Goal: Task Accomplishment & Management: Manage account settings

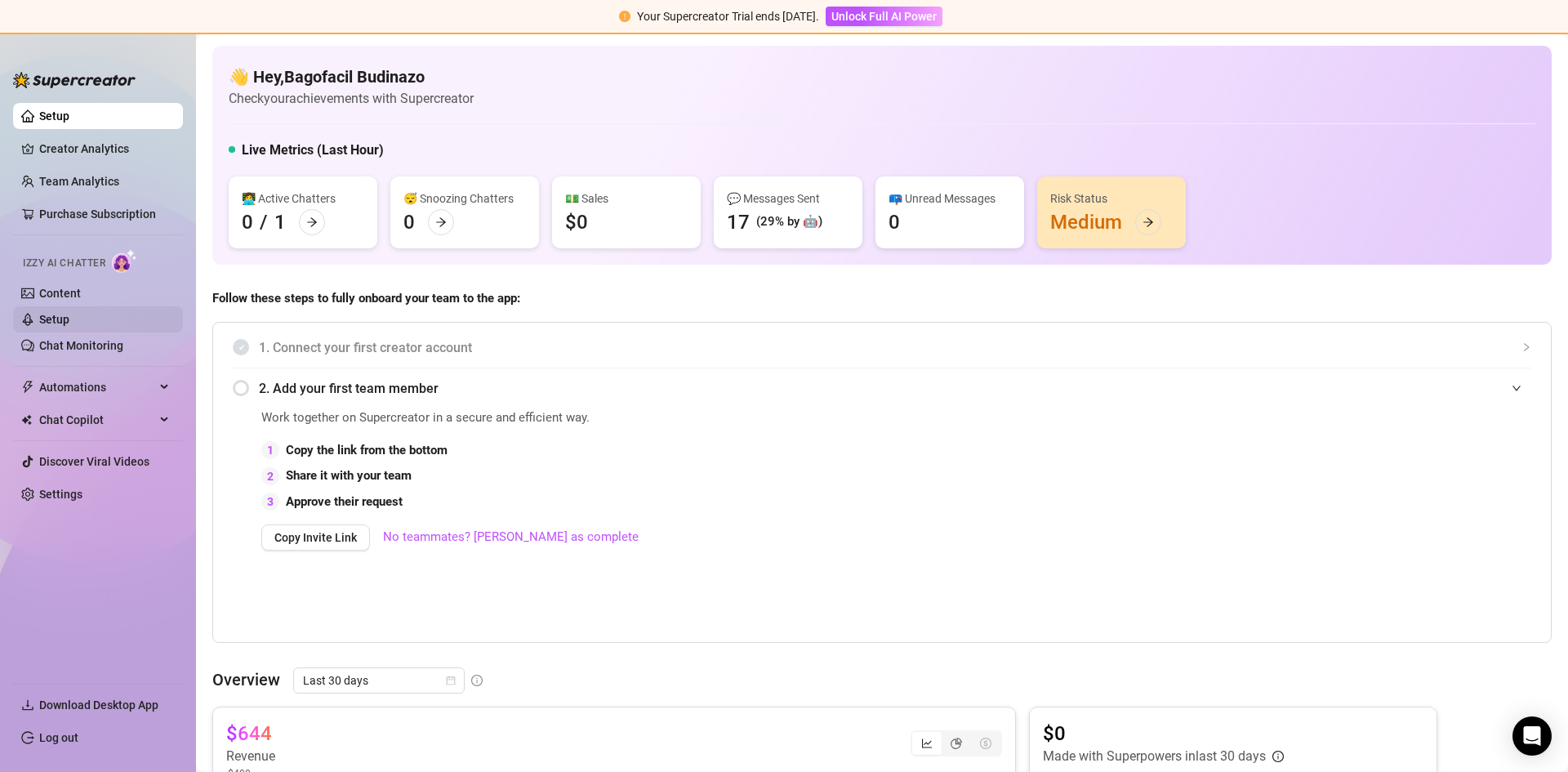
click at [69, 317] on link "Setup" at bounding box center [54, 319] width 30 height 13
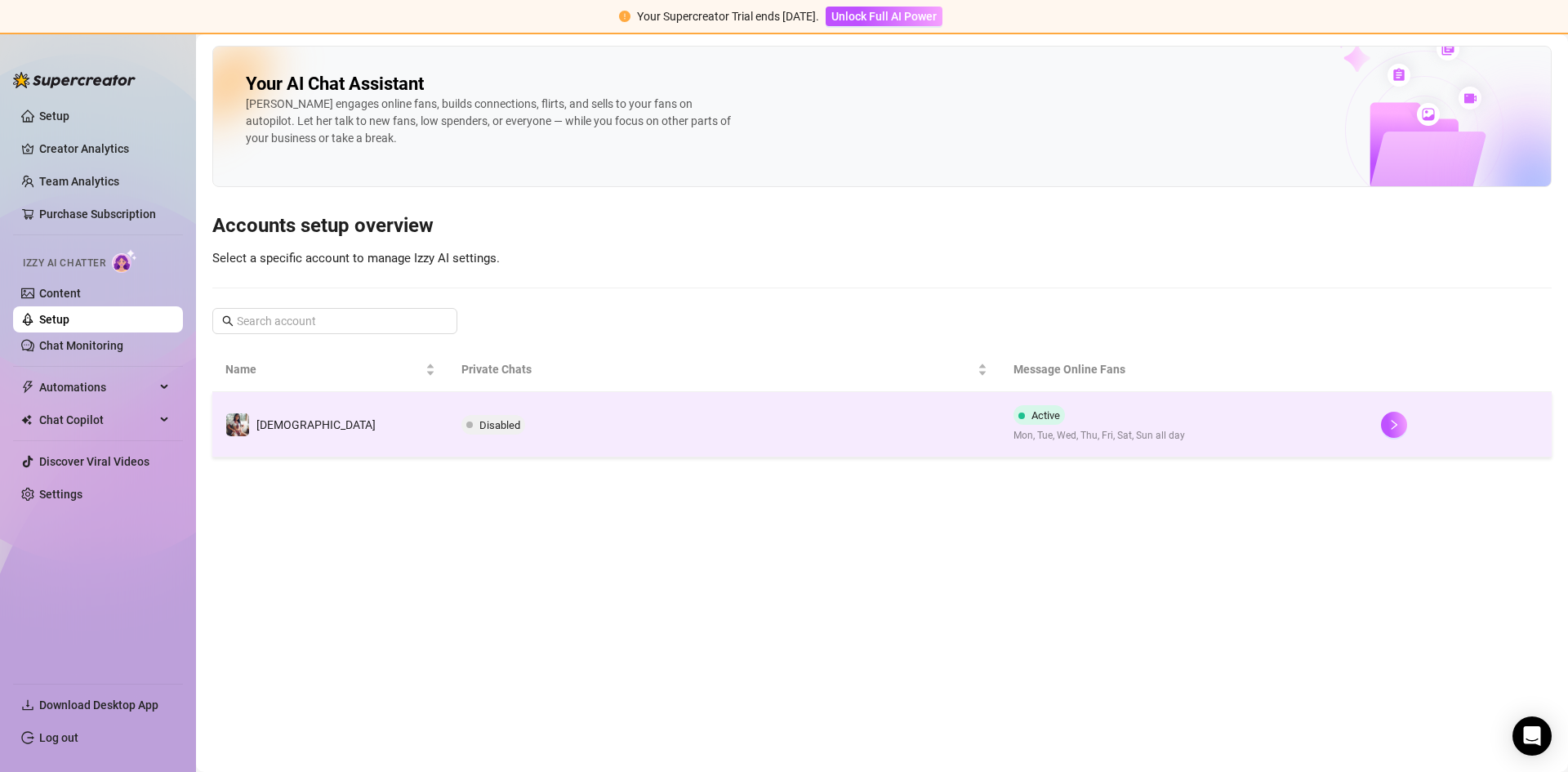
click at [347, 419] on td "[DEMOGRAPHIC_DATA]" at bounding box center [330, 425] width 236 height 65
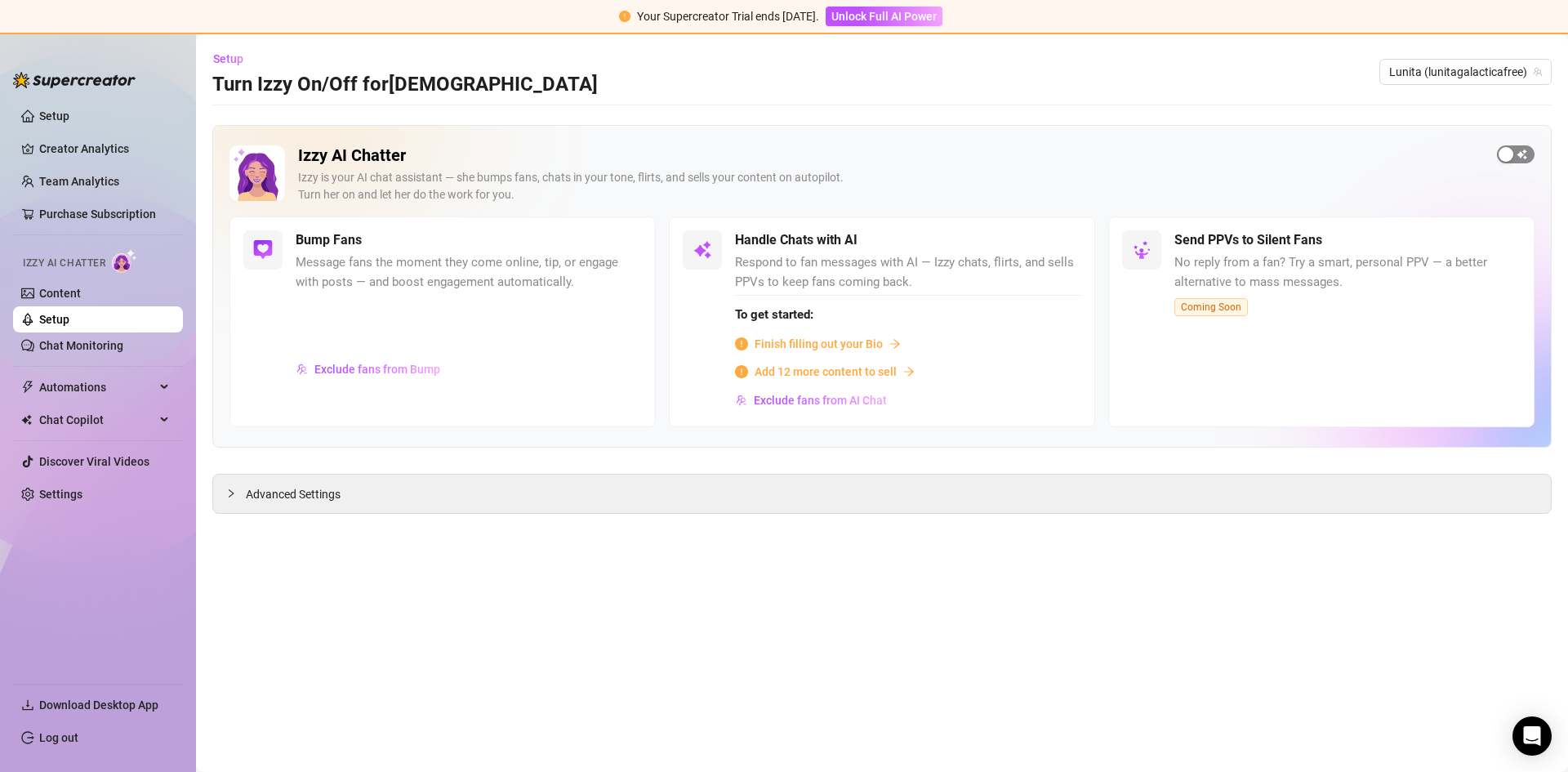
click at [1513, 160] on button "button" at bounding box center [1516, 154] width 37 height 18
click at [68, 339] on link "Chat Monitoring" at bounding box center [81, 346] width 84 height 13
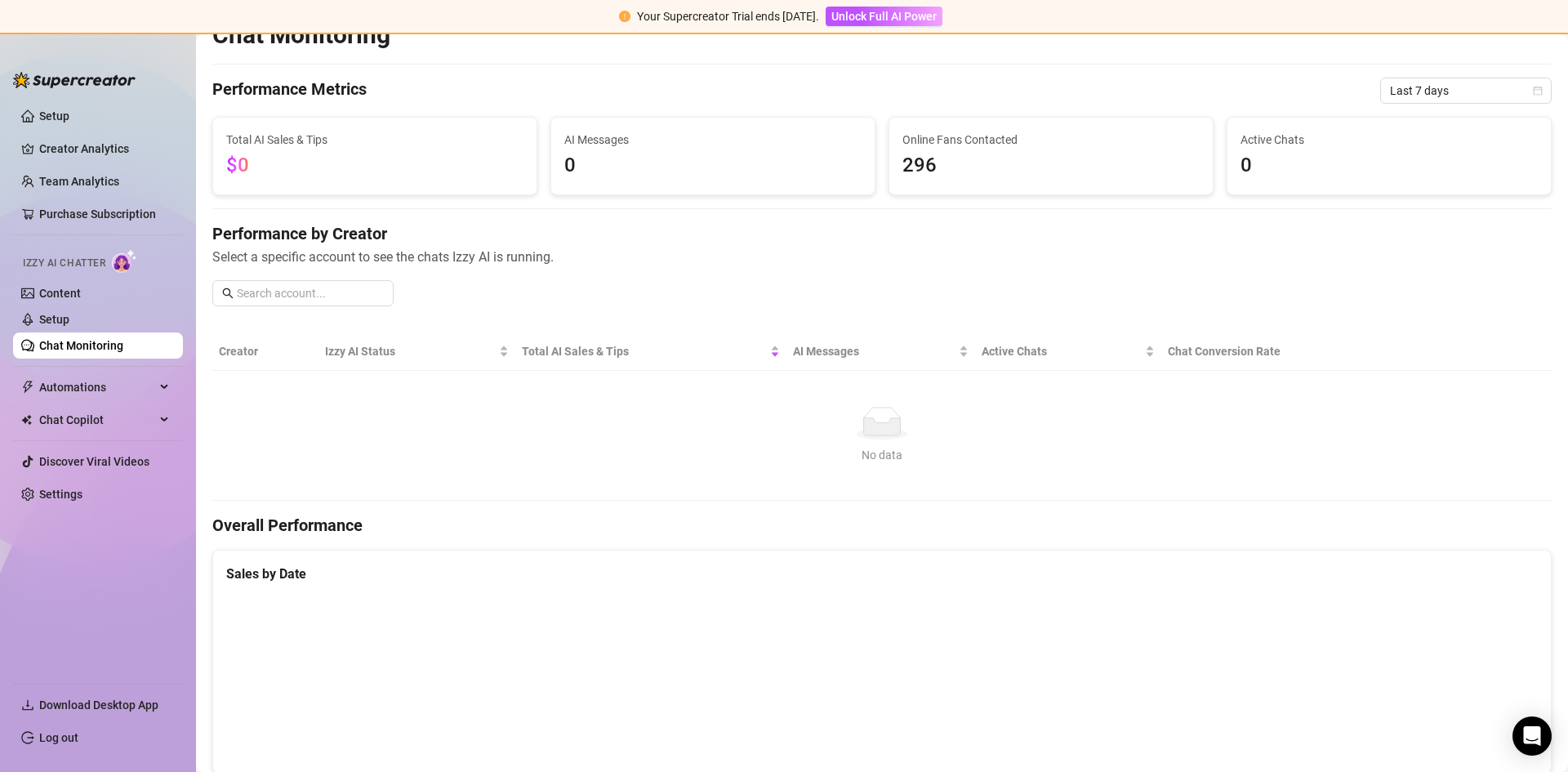
scroll to position [82, 0]
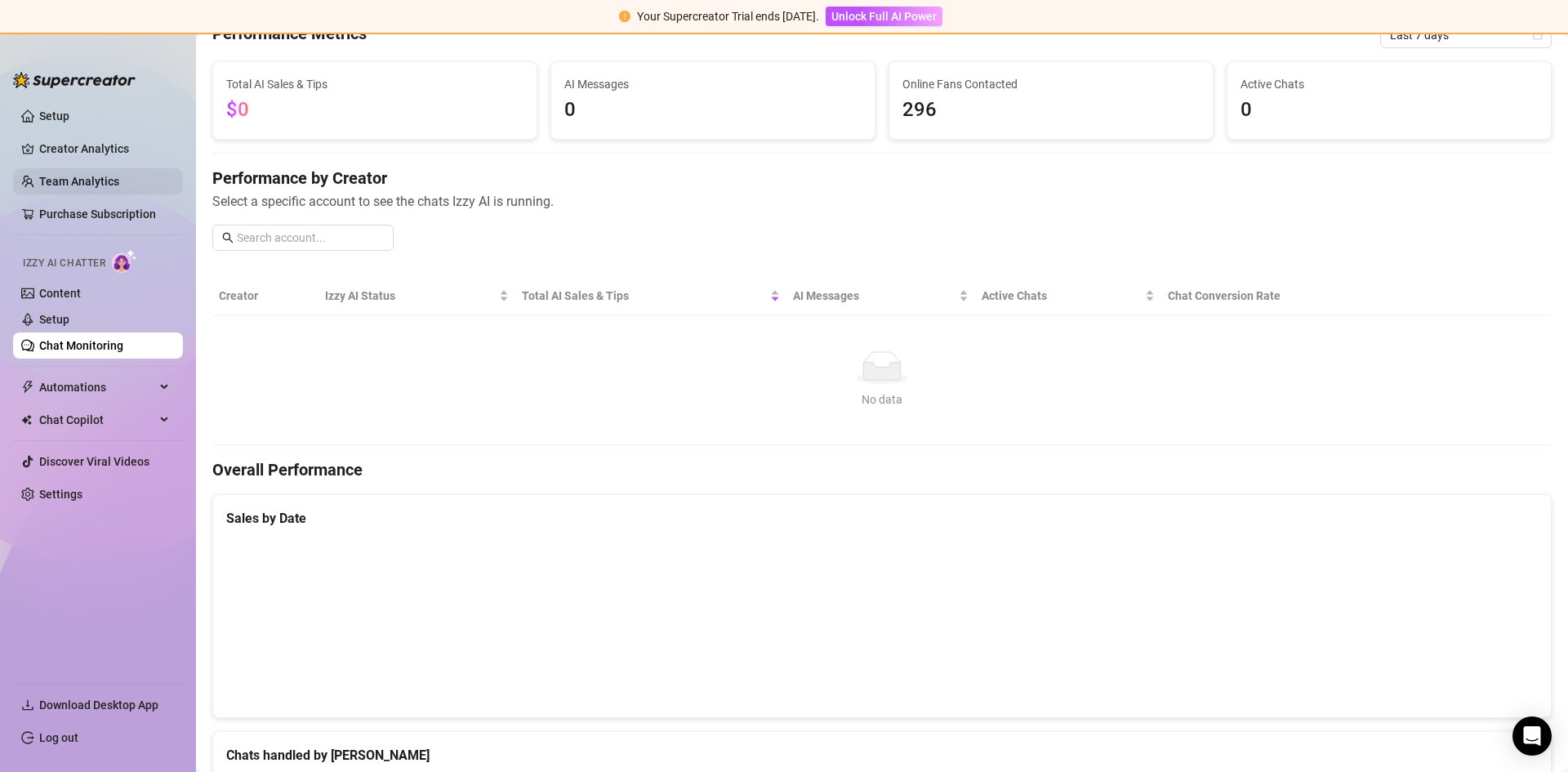
click at [72, 175] on link "Team Analytics" at bounding box center [79, 182] width 80 height 13
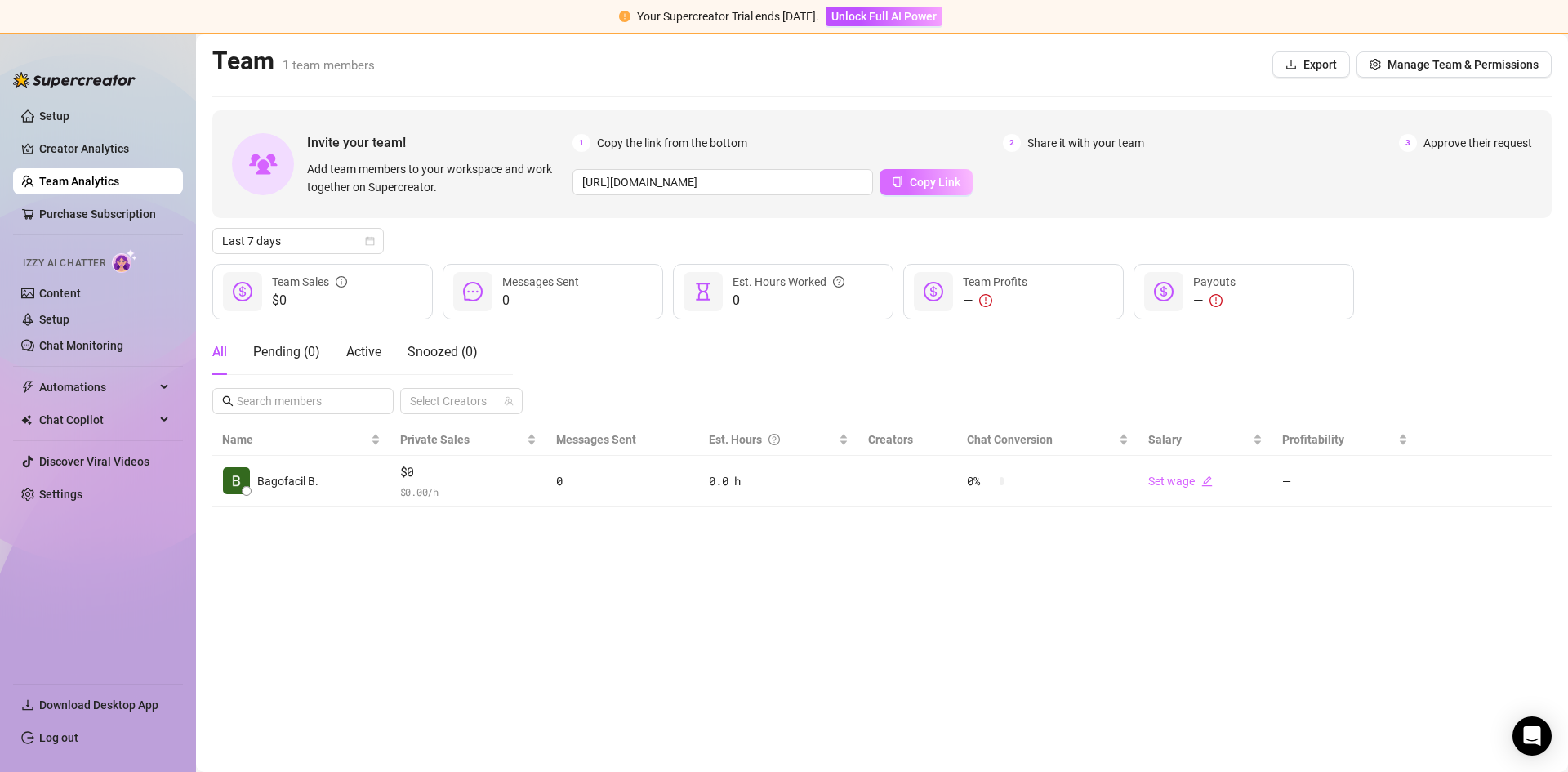
click at [912, 173] on button "Copy Link" at bounding box center [926, 182] width 93 height 26
click at [49, 313] on link "Setup" at bounding box center [54, 319] width 30 height 13
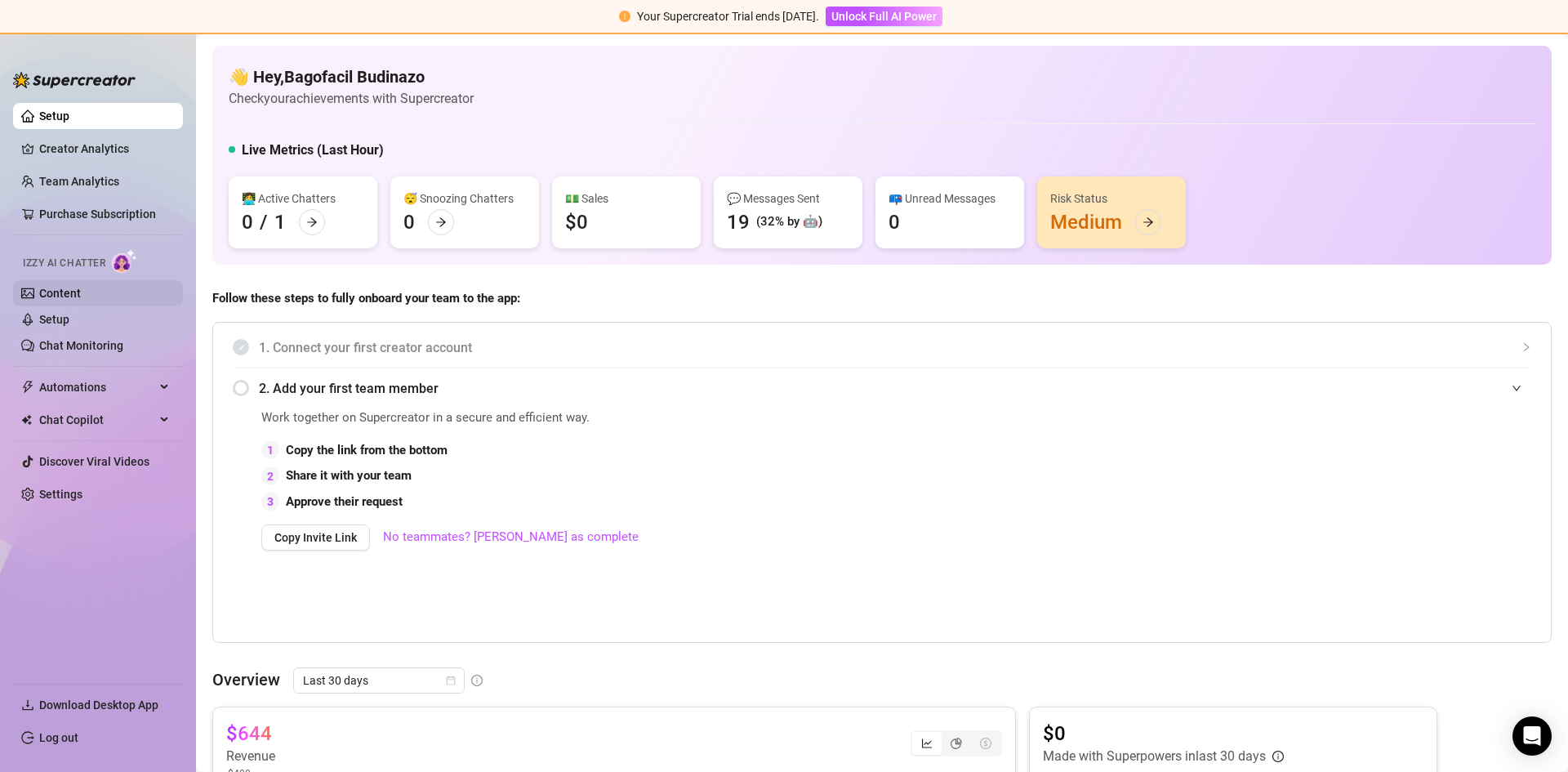
click at [81, 300] on link "Content" at bounding box center [60, 293] width 42 height 13
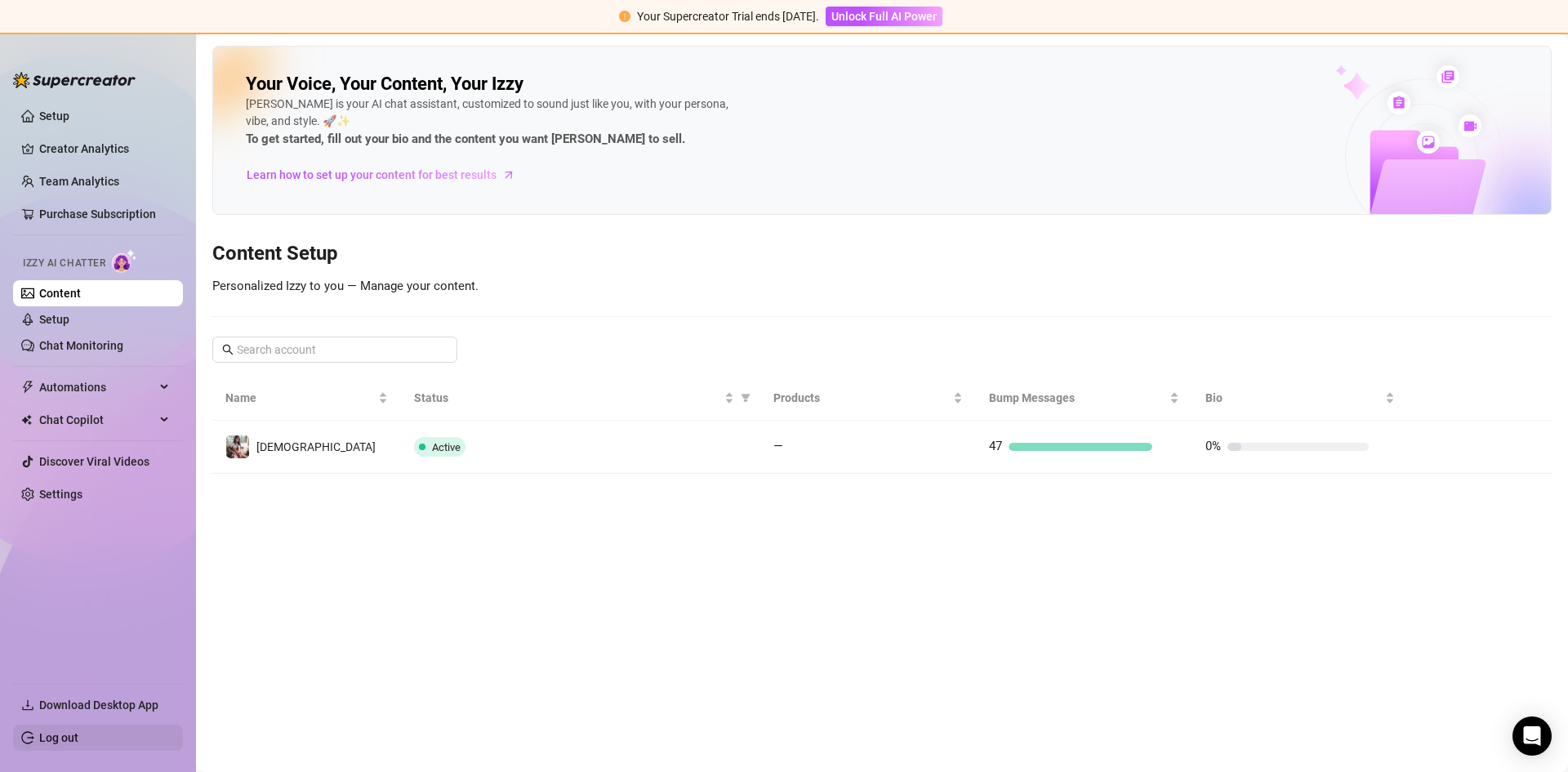
click at [78, 739] on link "Log out" at bounding box center [58, 738] width 39 height 13
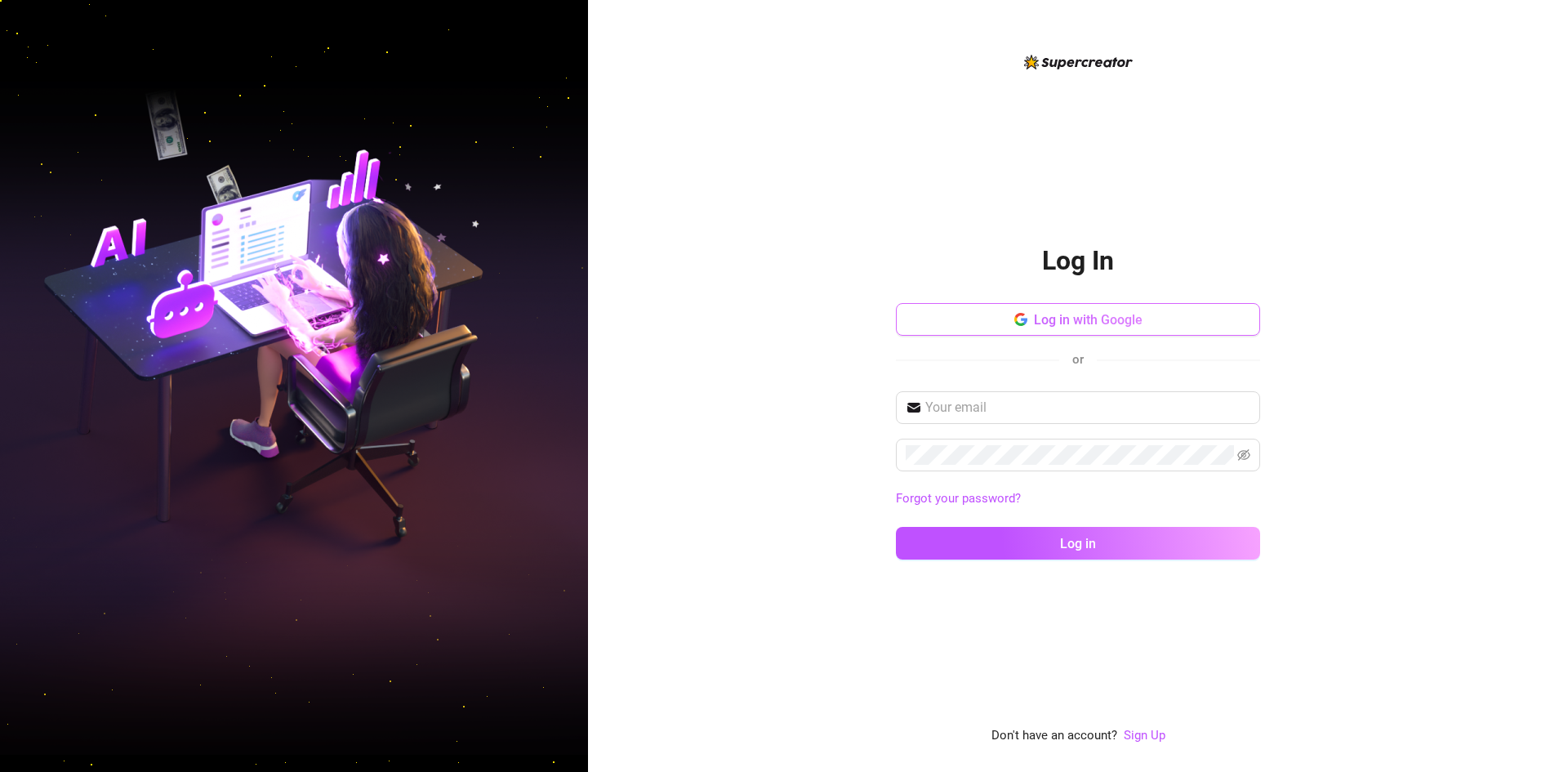
click at [1035, 330] on button "Log in with Google" at bounding box center [1077, 319] width 364 height 33
